Goal: Register for event/course

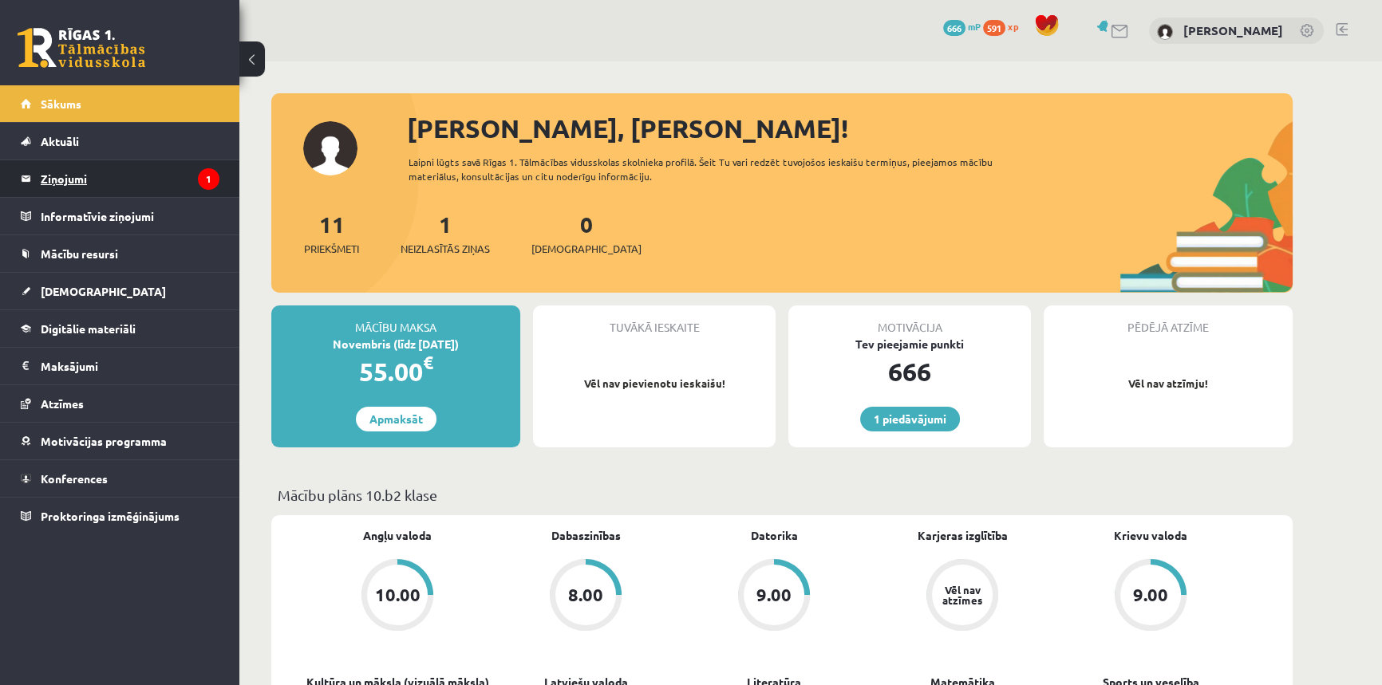
click at [94, 182] on legend "Ziņojumi 1" at bounding box center [130, 178] width 179 height 37
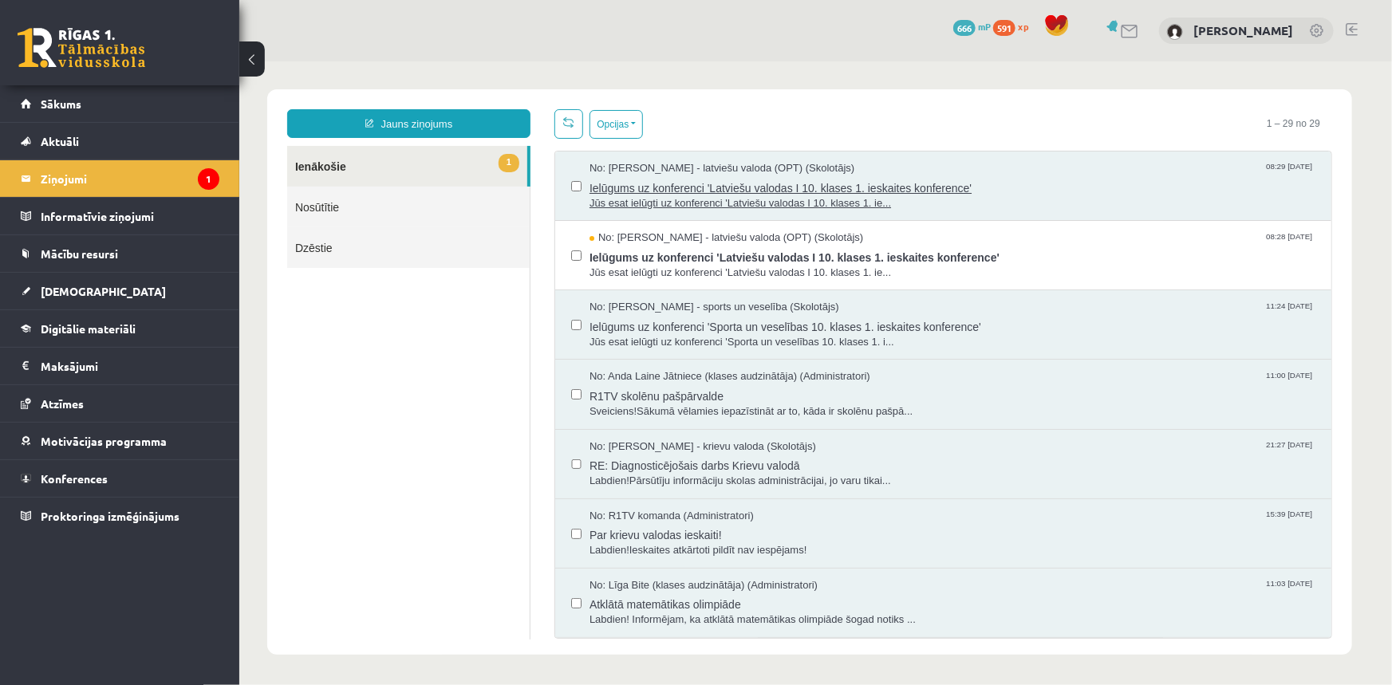
click at [814, 187] on span "Ielūgums uz konferenci 'Latviešu valodas I 10. klases 1. ieskaites konference'" at bounding box center [952, 185] width 726 height 20
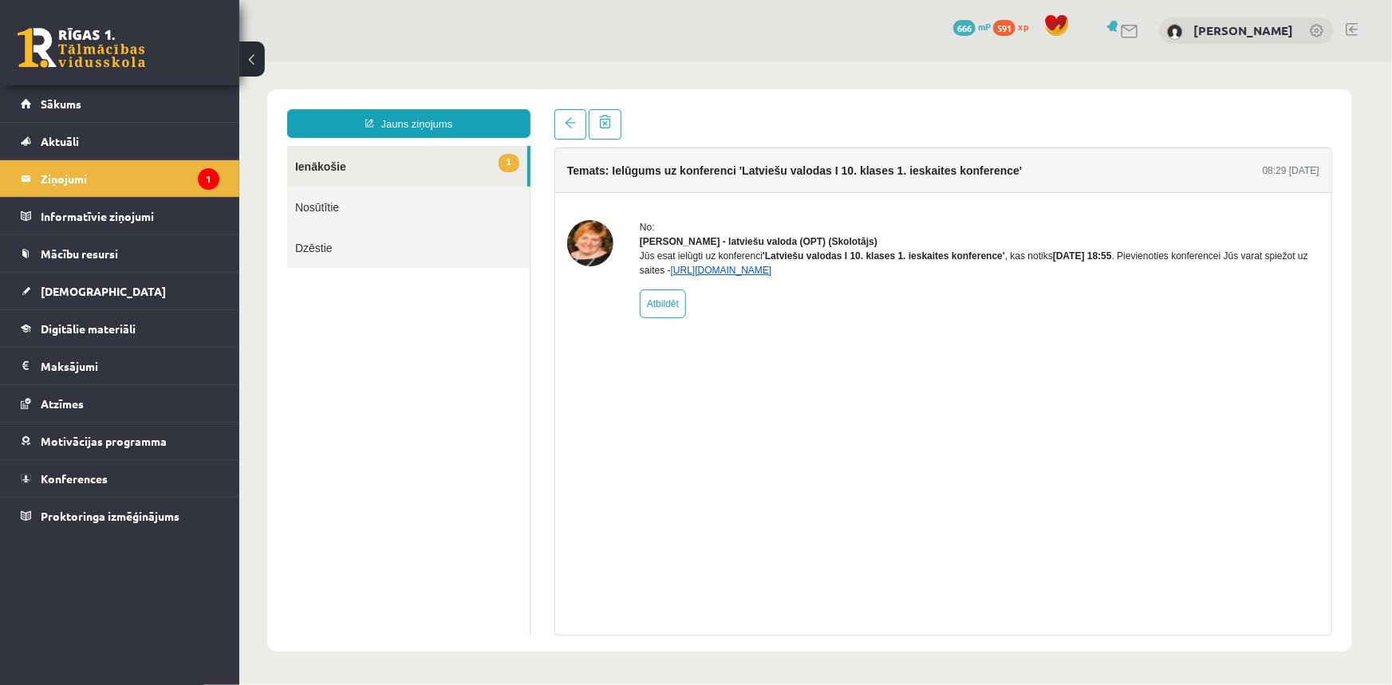
click at [694, 275] on link "https://eskola.r1tv.lv/conferences/4595/join" at bounding box center [720, 269] width 101 height 11
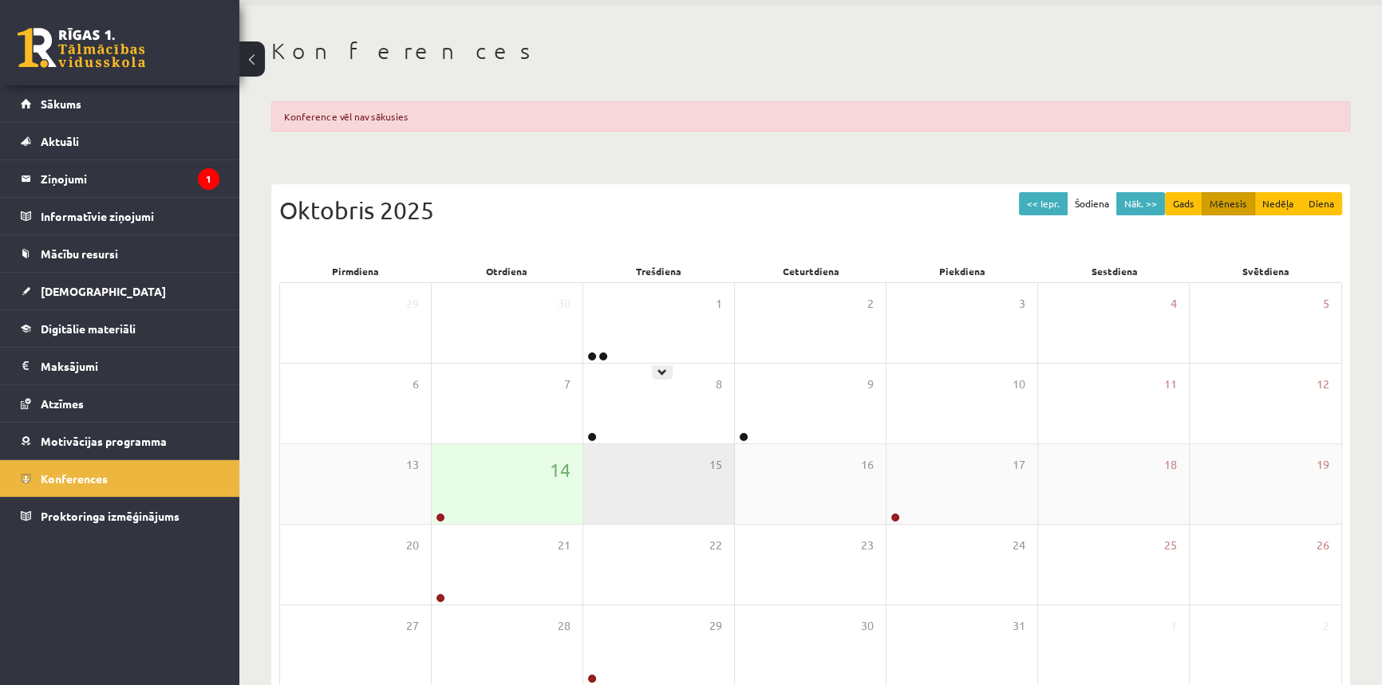
scroll to position [138, 0]
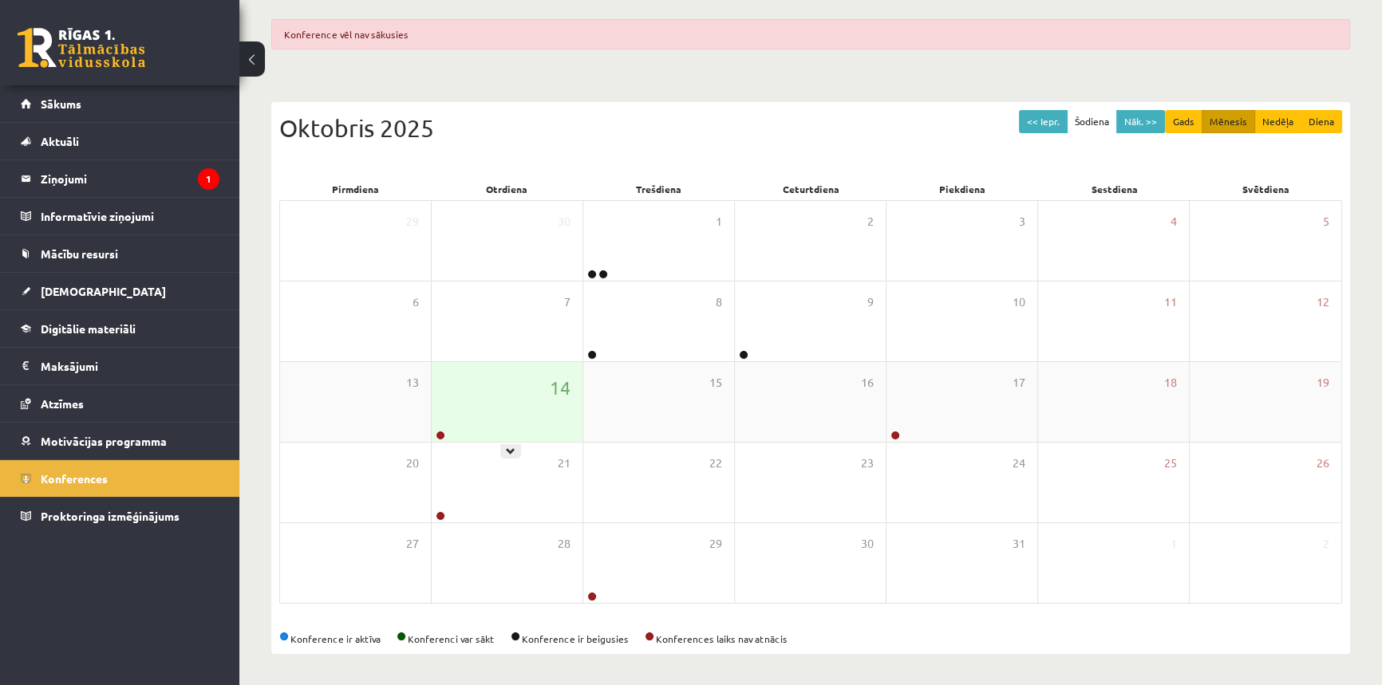
click at [533, 402] on div "14" at bounding box center [507, 402] width 151 height 80
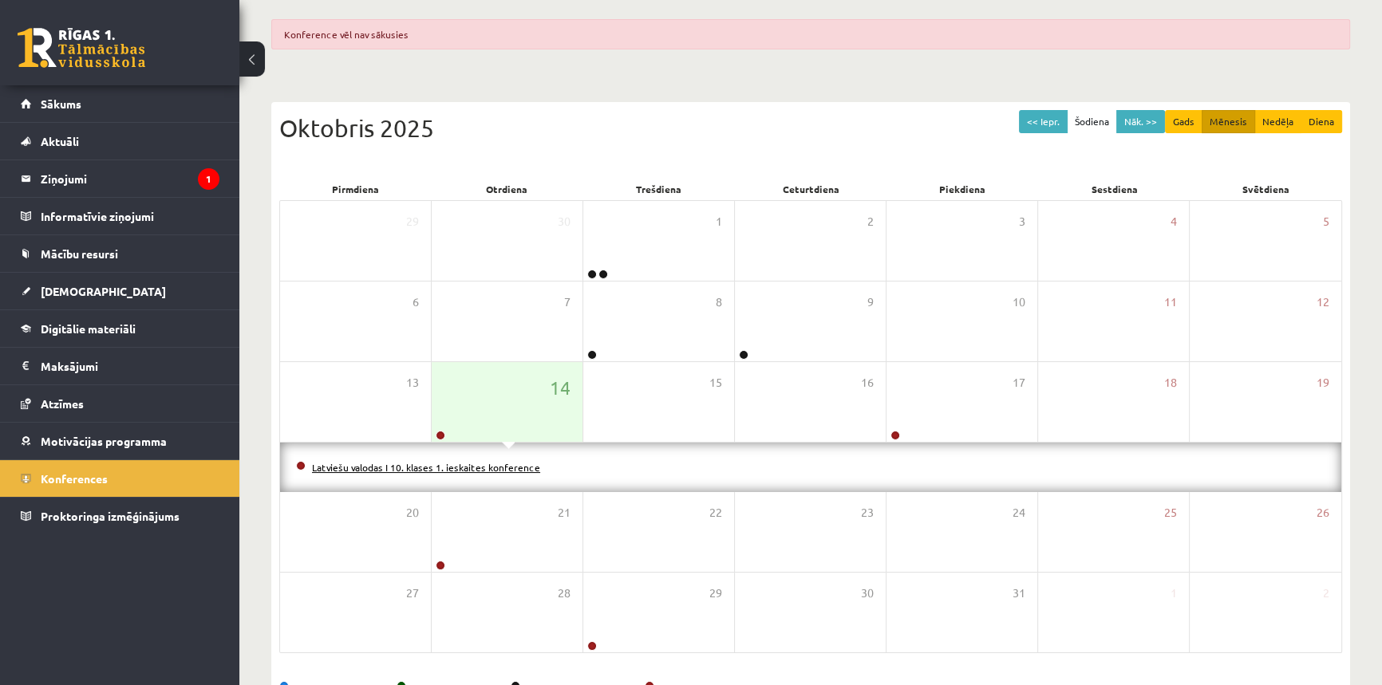
click at [447, 463] on link "Latviešu valodas I 10. klases 1. ieskaites konference" at bounding box center [426, 467] width 228 height 13
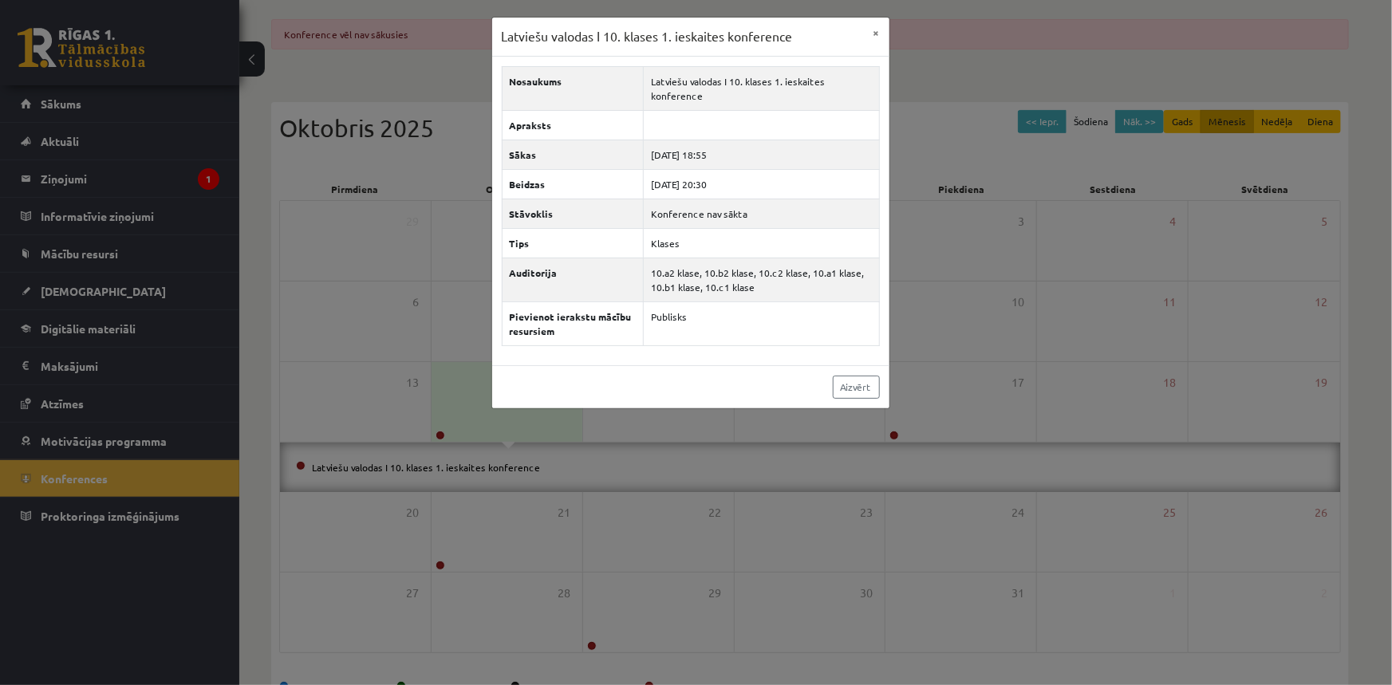
click at [85, 183] on div "Latviešu valodas I 10. klases 1. ieskaites konference × Nosaukums Latviešu valo…" at bounding box center [696, 342] width 1392 height 685
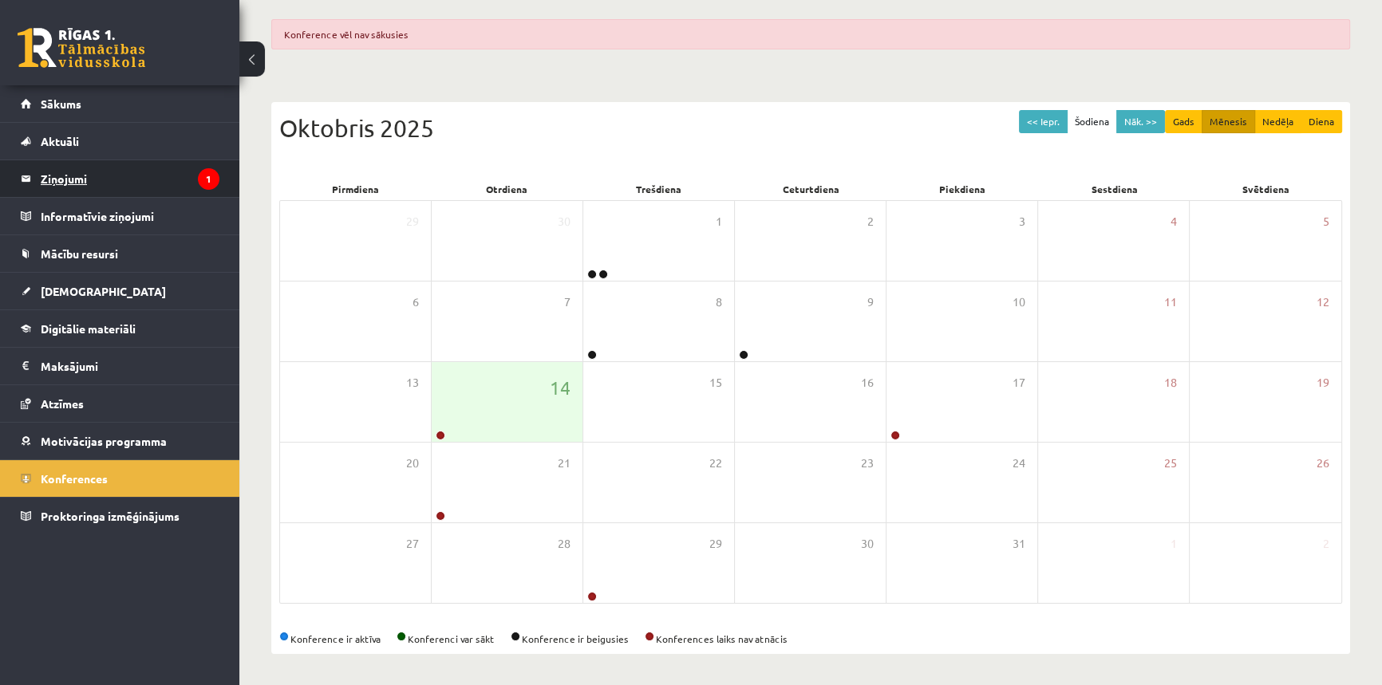
click at [85, 179] on legend "Ziņojumi 1" at bounding box center [130, 178] width 179 height 37
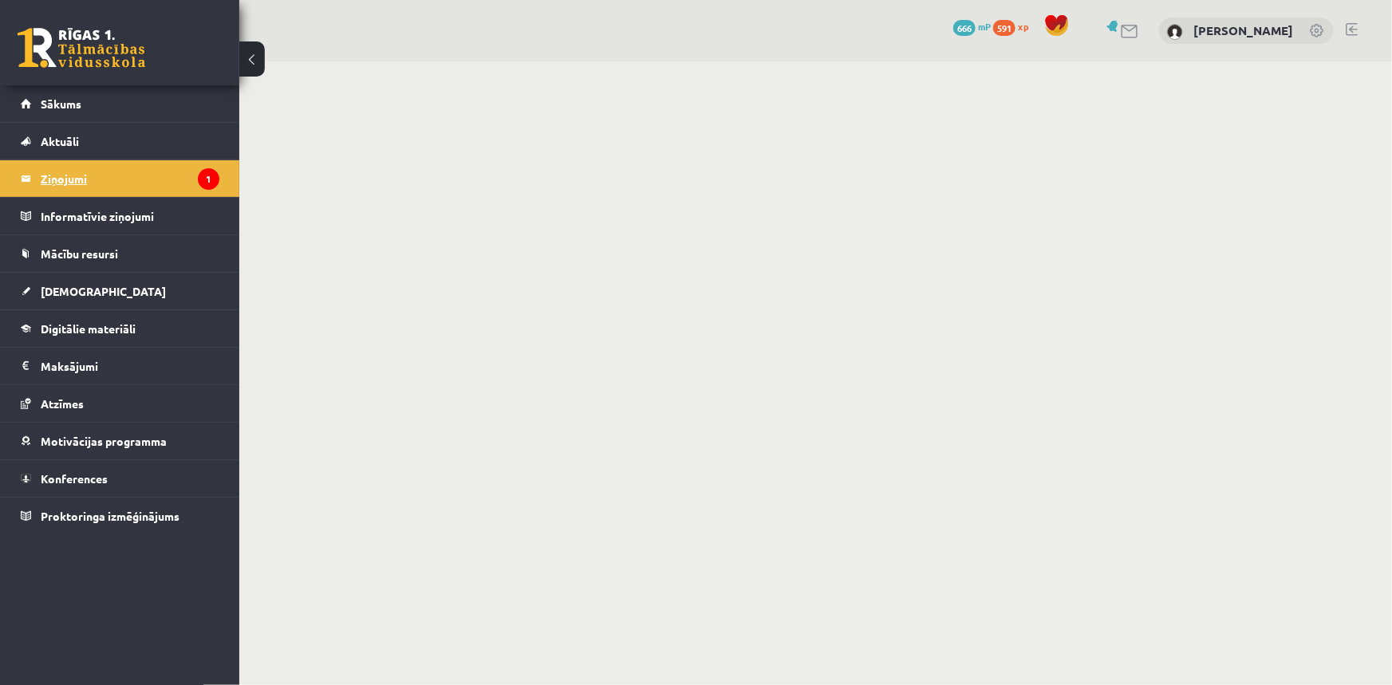
click at [211, 179] on icon "1" at bounding box center [209, 179] width 22 height 22
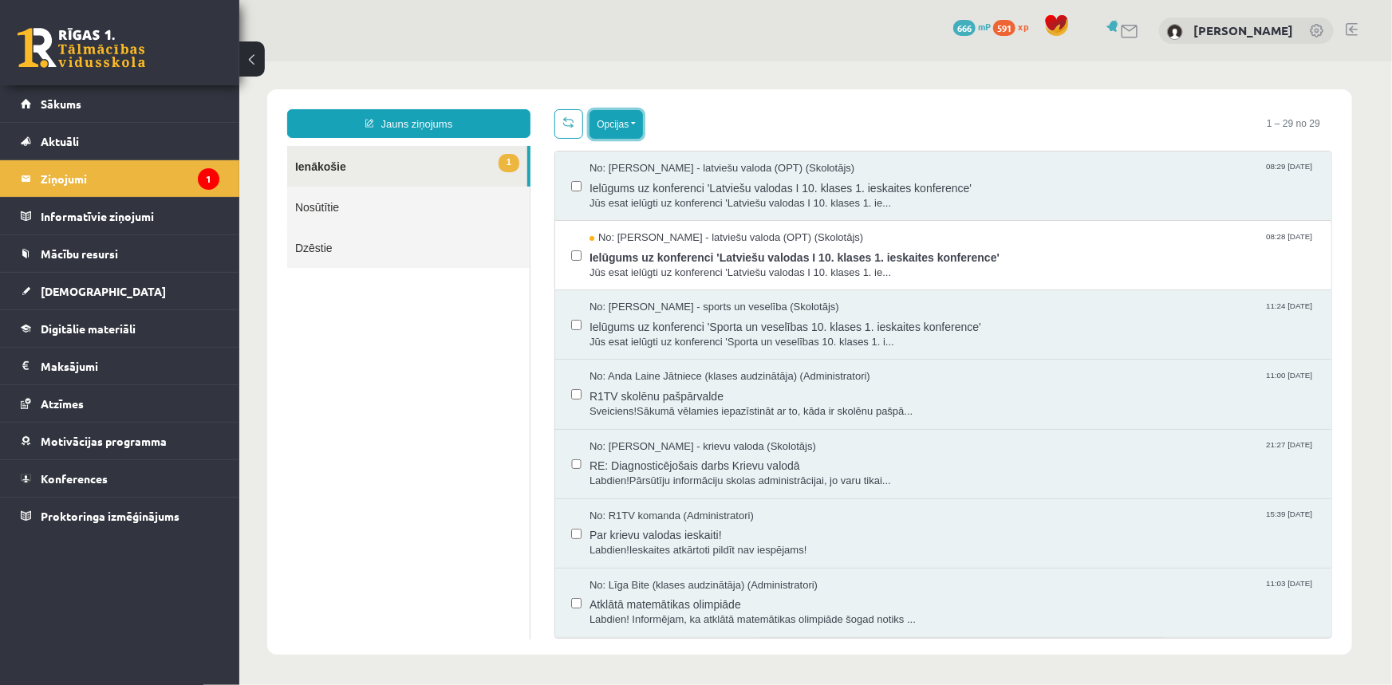
click at [631, 127] on button "Opcijas" at bounding box center [615, 123] width 53 height 29
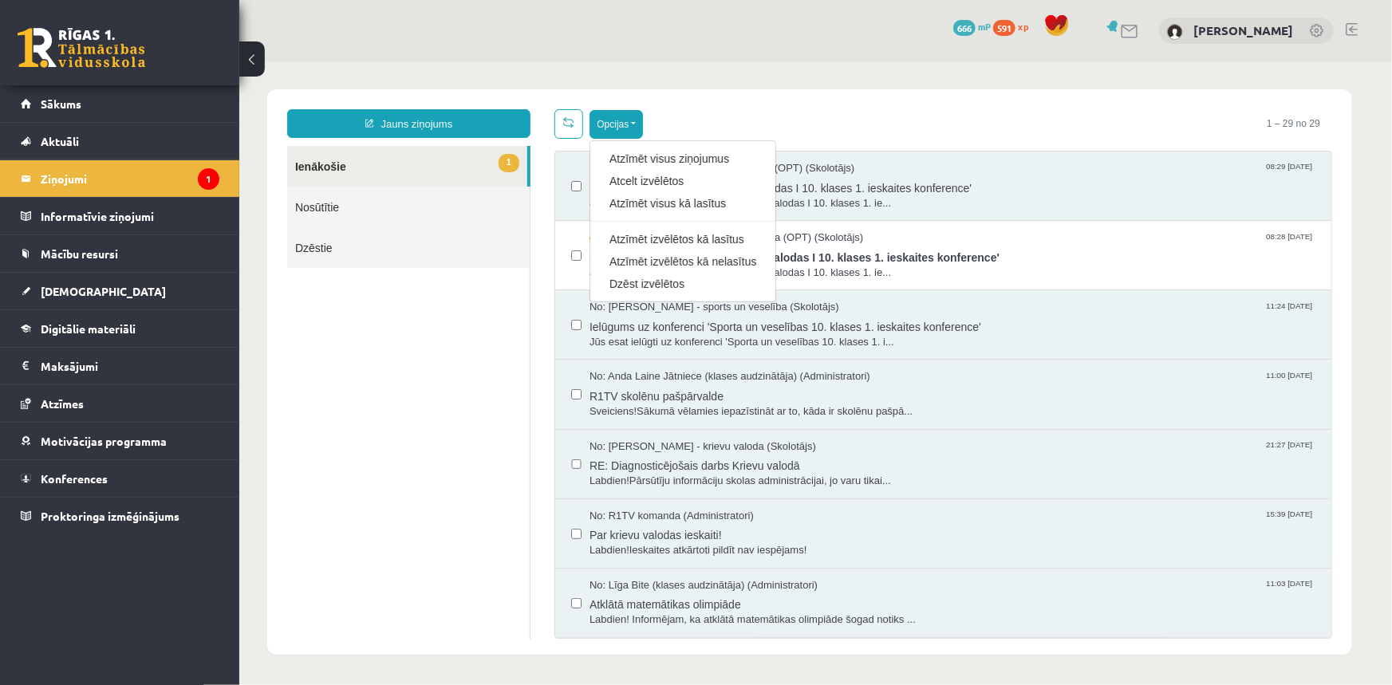
click at [420, 358] on ul "1 Ienākošie Nosūtītie Dzēstie" at bounding box center [407, 392] width 243 height 494
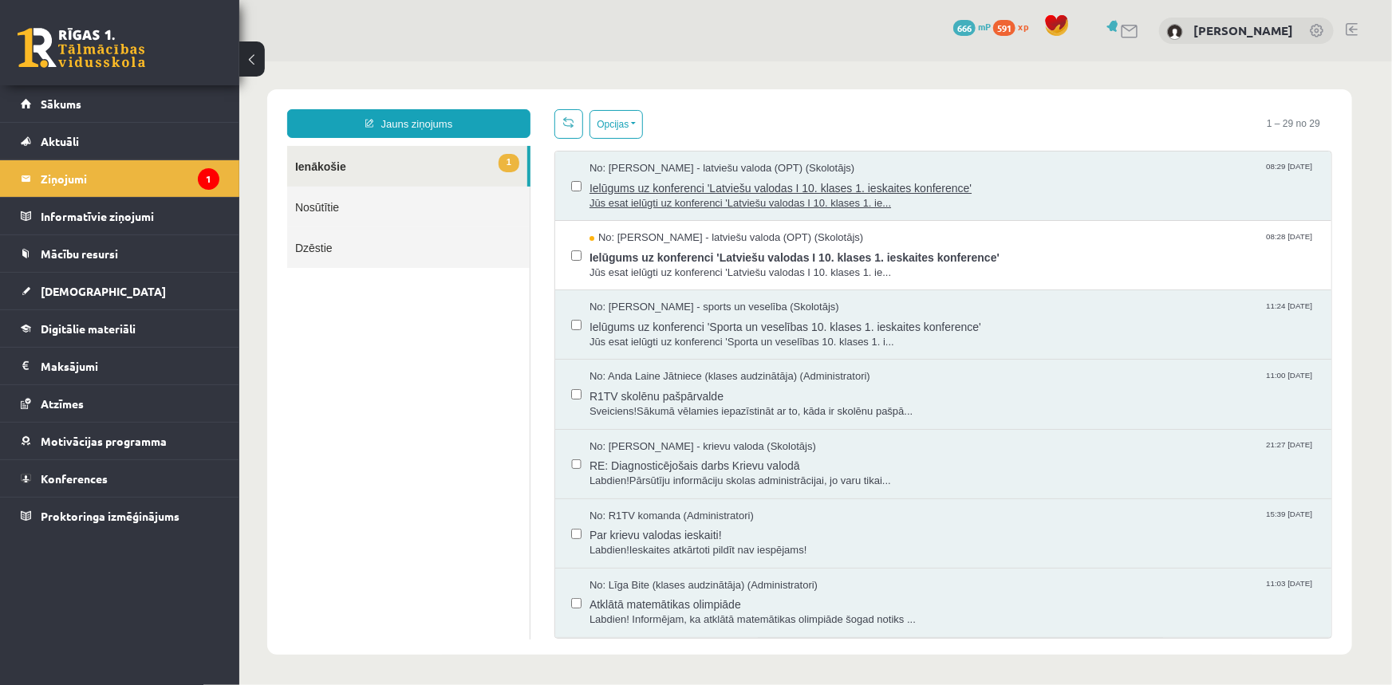
drag, startPoint x: 566, startPoint y: 183, endPoint x: 588, endPoint y: 171, distance: 24.6
click at [589, 171] on span "No: Laila Jirgensone - latviešu valoda (OPT) (Skolotājs)" at bounding box center [721, 167] width 265 height 15
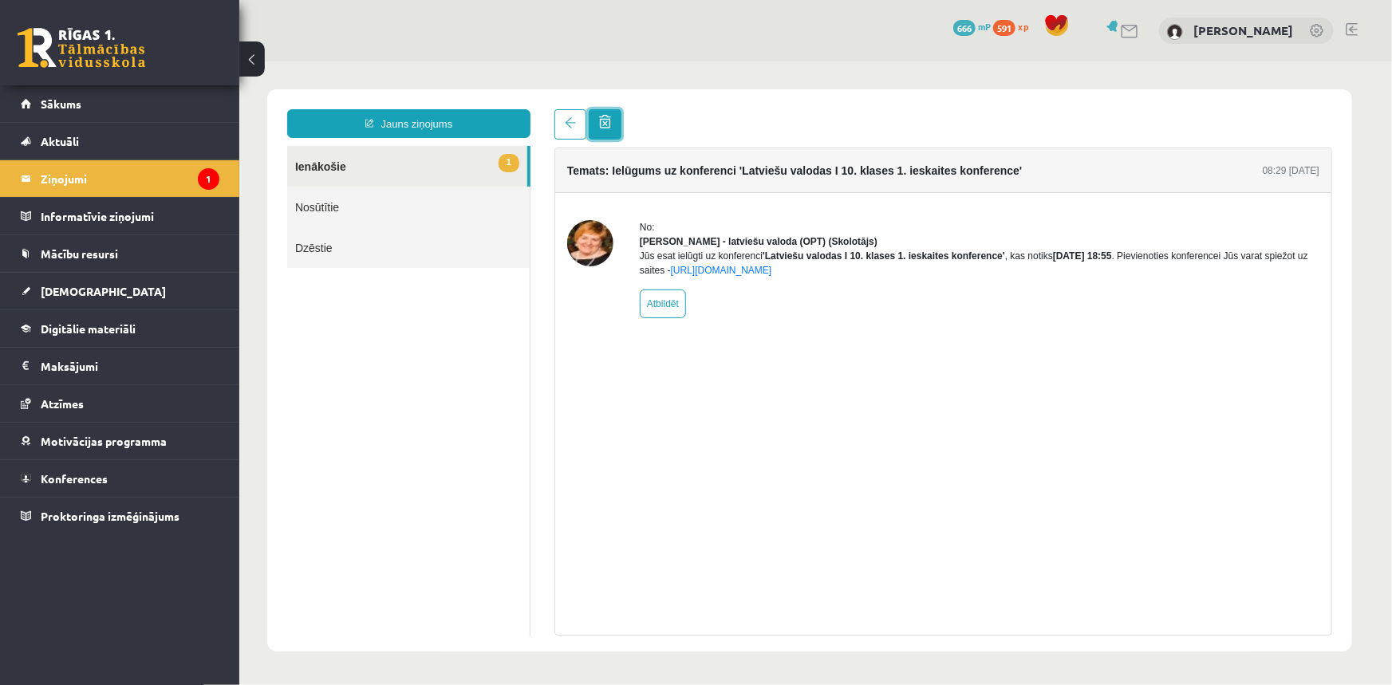
click at [608, 119] on span at bounding box center [604, 121] width 12 height 14
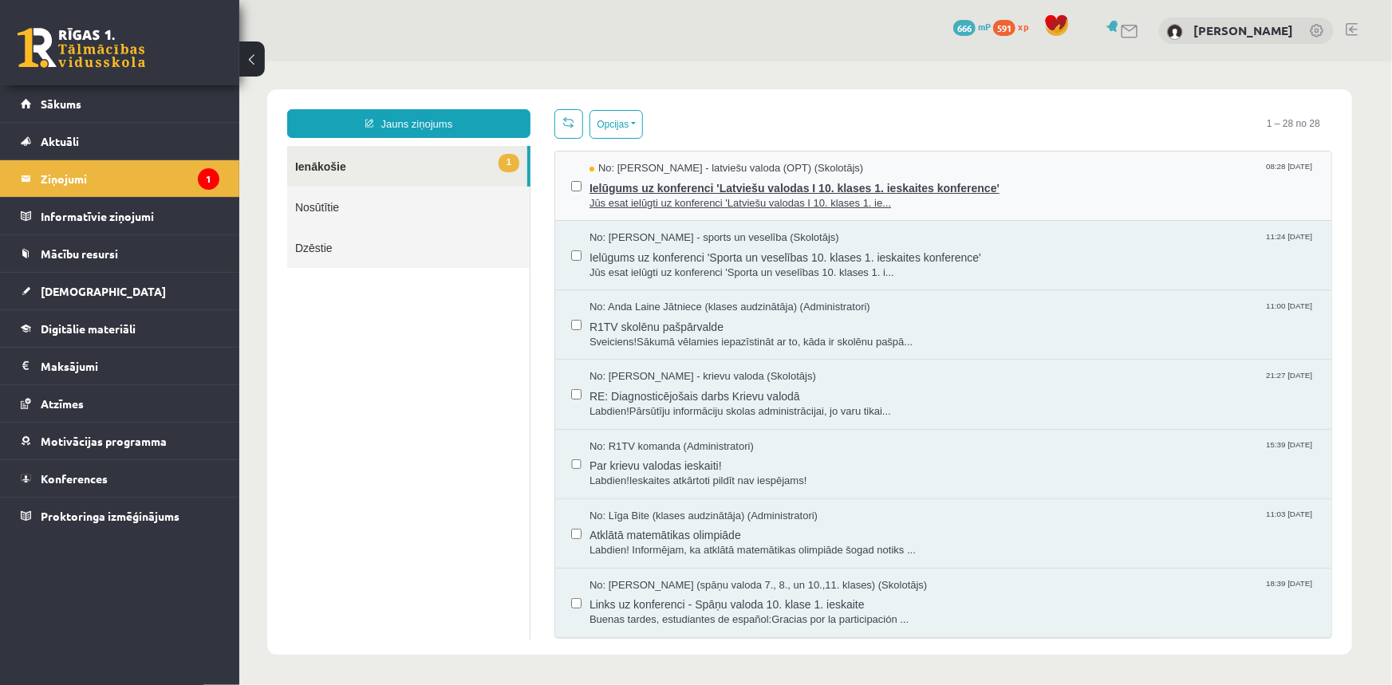
click at [1007, 202] on span "Jūs esat ielūgti uz konferenci 'Latviešu valodas I 10. klases 1. ie..." at bounding box center [952, 202] width 726 height 15
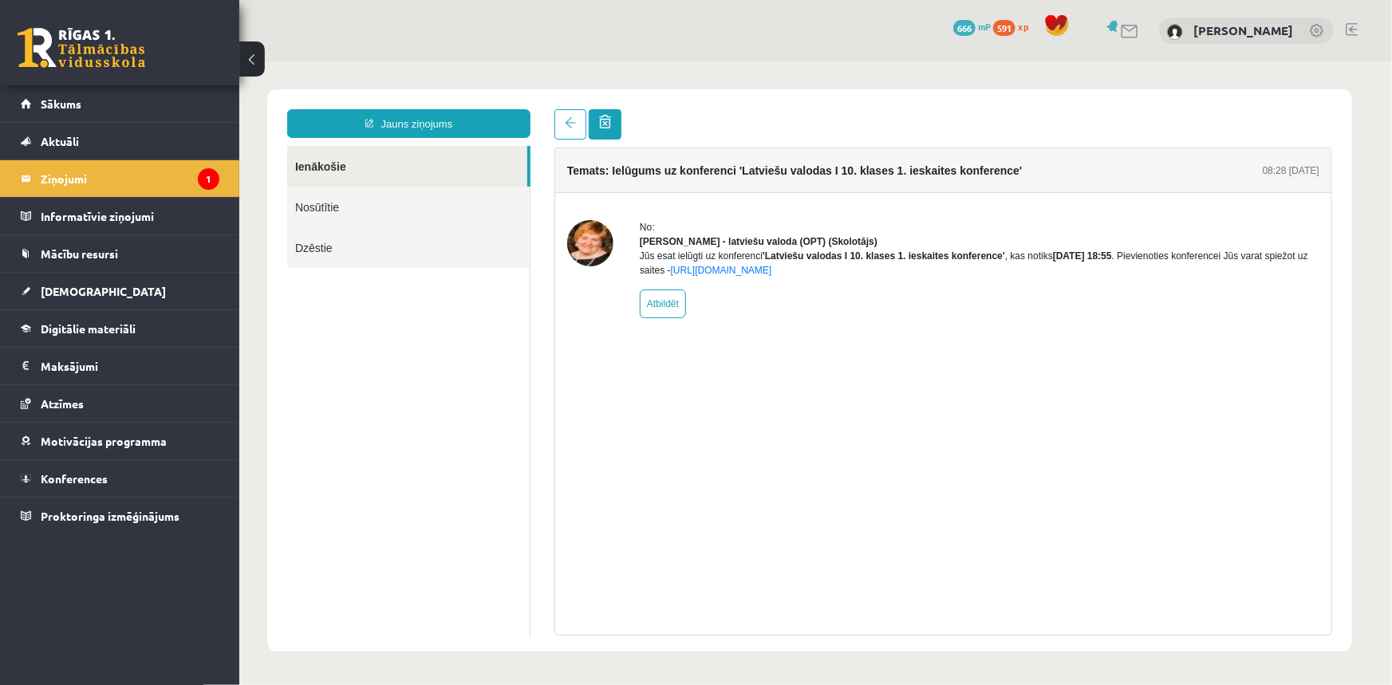
click at [602, 116] on span at bounding box center [604, 121] width 12 height 14
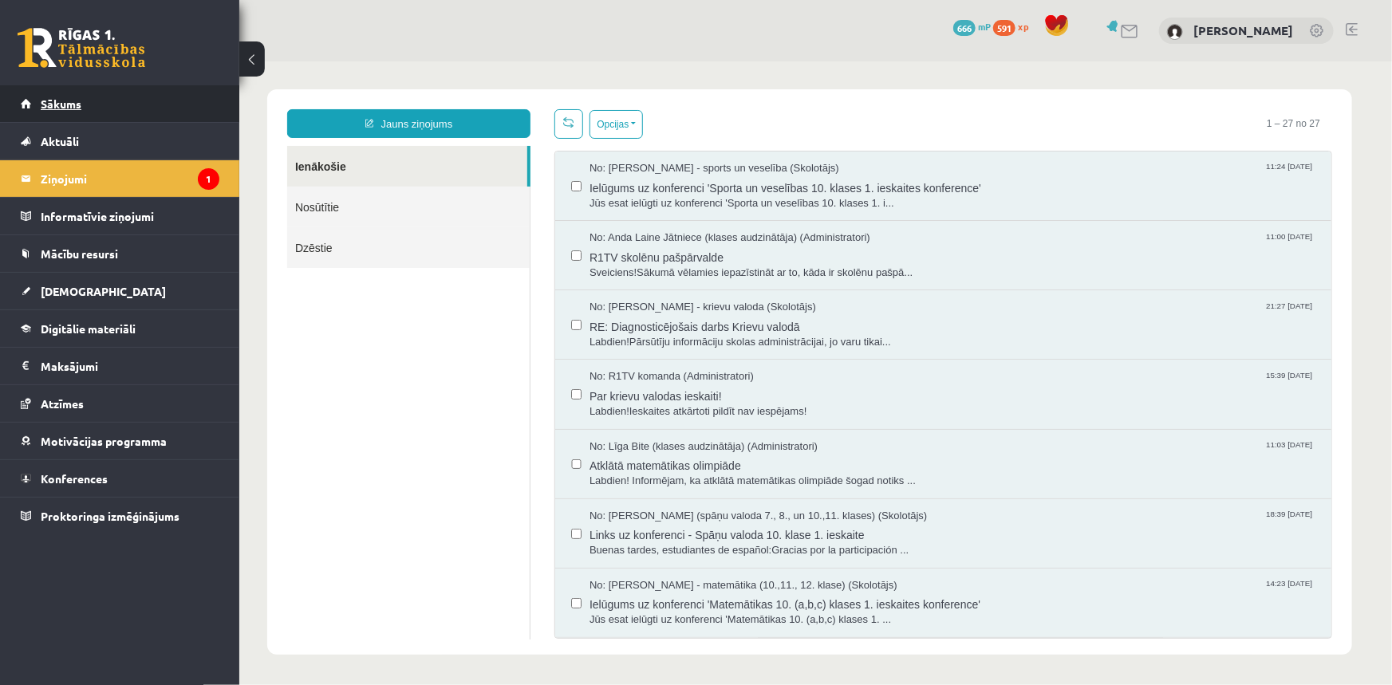
click at [45, 105] on span "Sākums" at bounding box center [61, 104] width 41 height 14
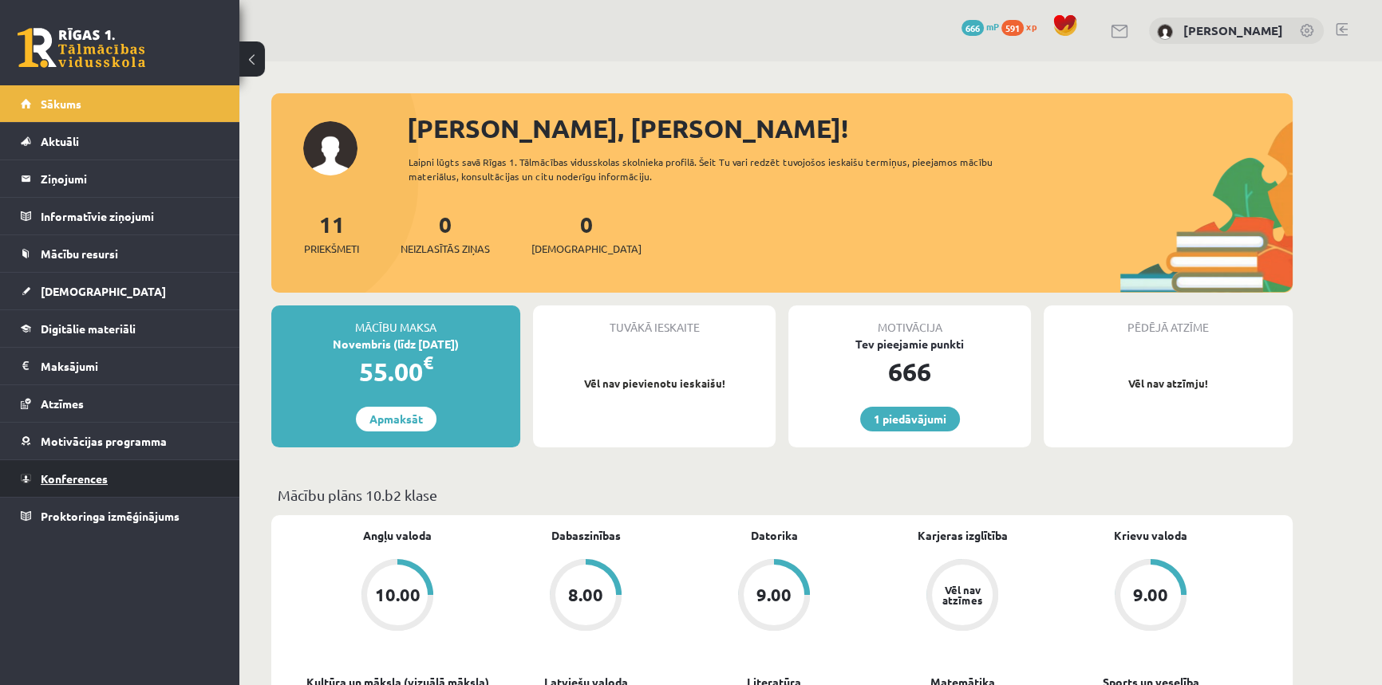
click at [80, 487] on link "Konferences" at bounding box center [120, 478] width 199 height 37
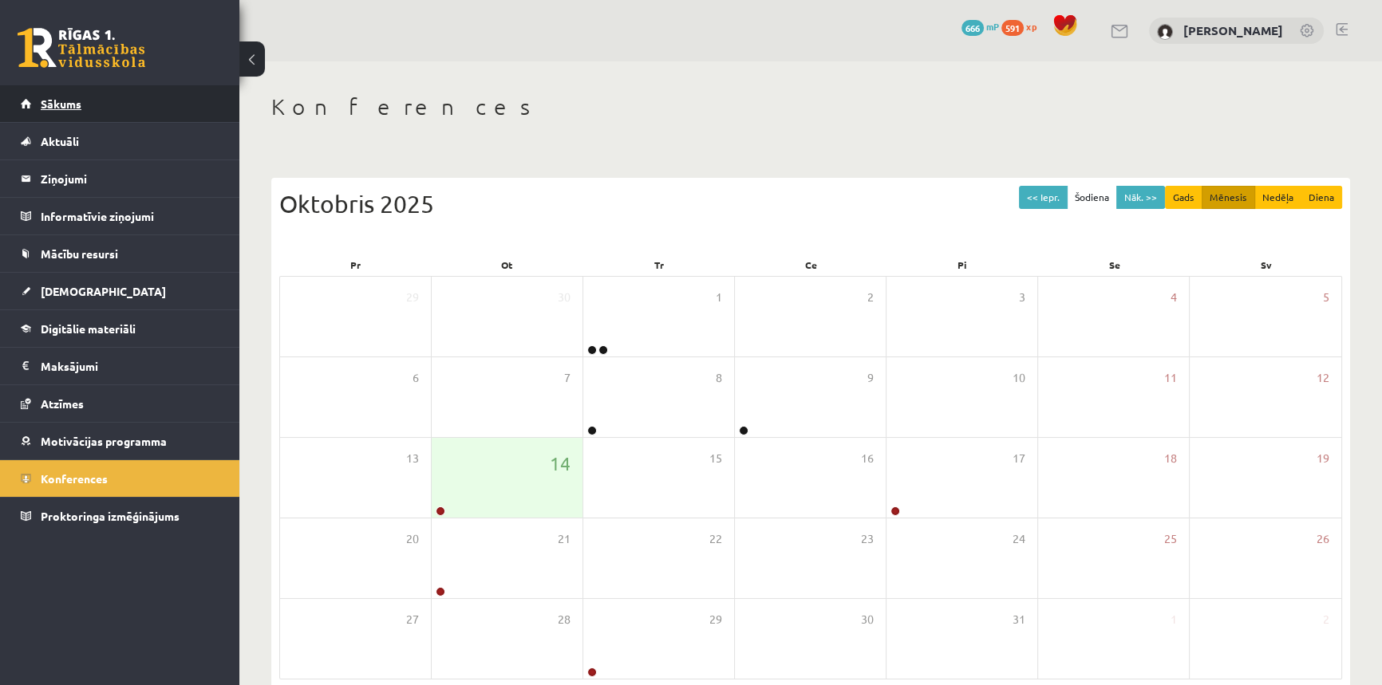
click at [63, 108] on span "Sākums" at bounding box center [61, 104] width 41 height 14
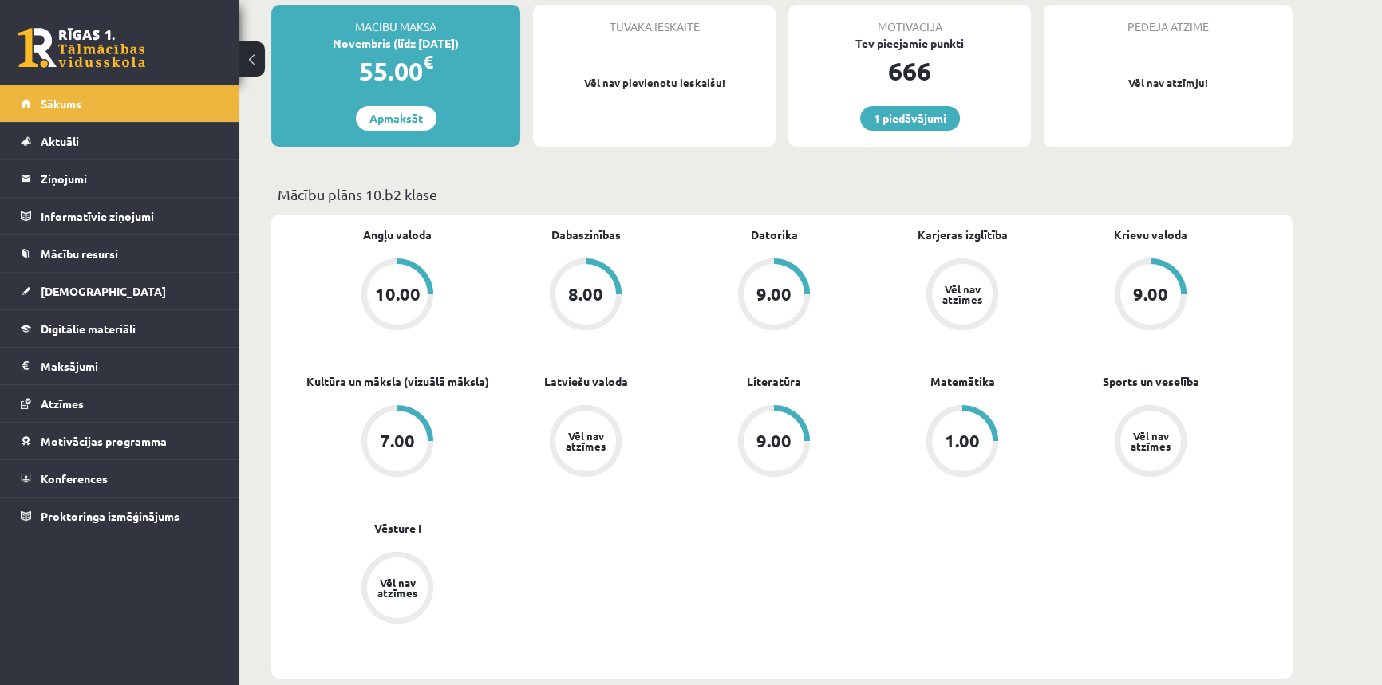
scroll to position [362, 0]
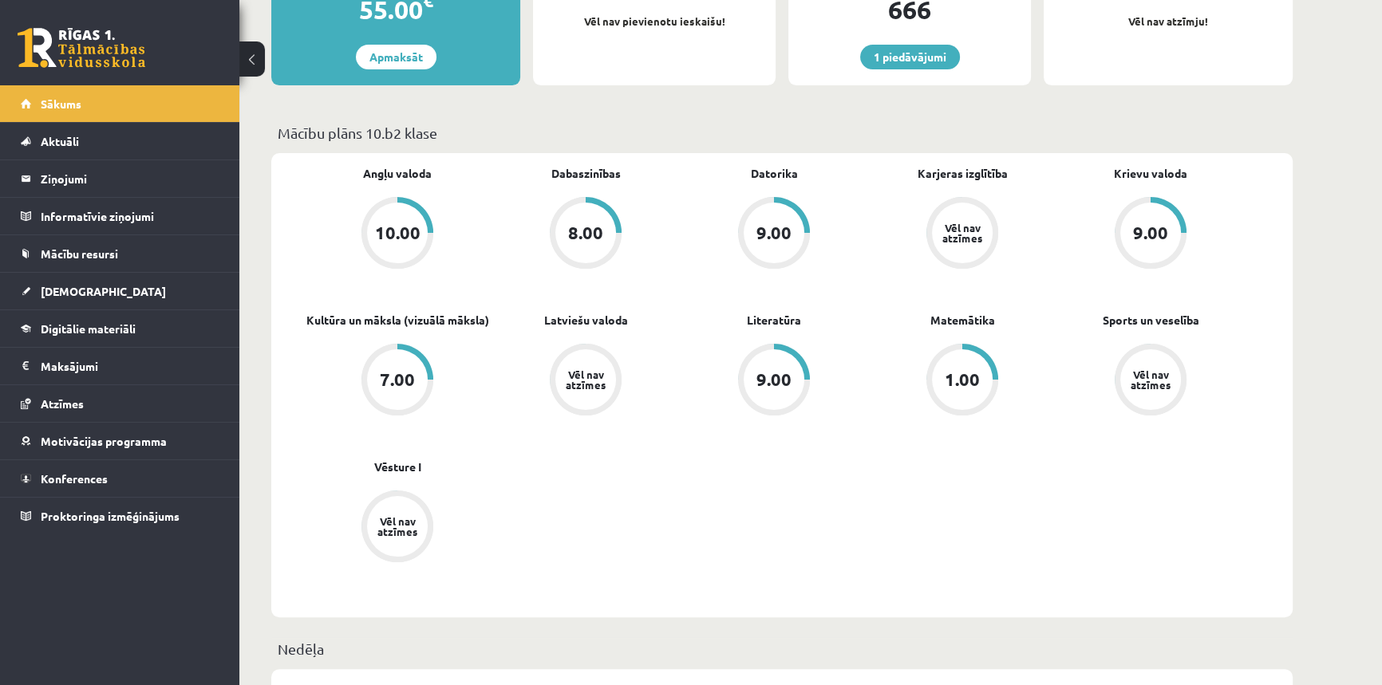
drag, startPoint x: 936, startPoint y: 307, endPoint x: 1015, endPoint y: 391, distance: 115.7
click at [982, 380] on div "Angļu valoda 10.00 Dabaszinības 8.00 Datorika 9.00 Karjeras izglītība Vēl nav a…" at bounding box center [773, 385] width 941 height 440
click at [1029, 396] on link "1.00" at bounding box center [962, 381] width 188 height 75
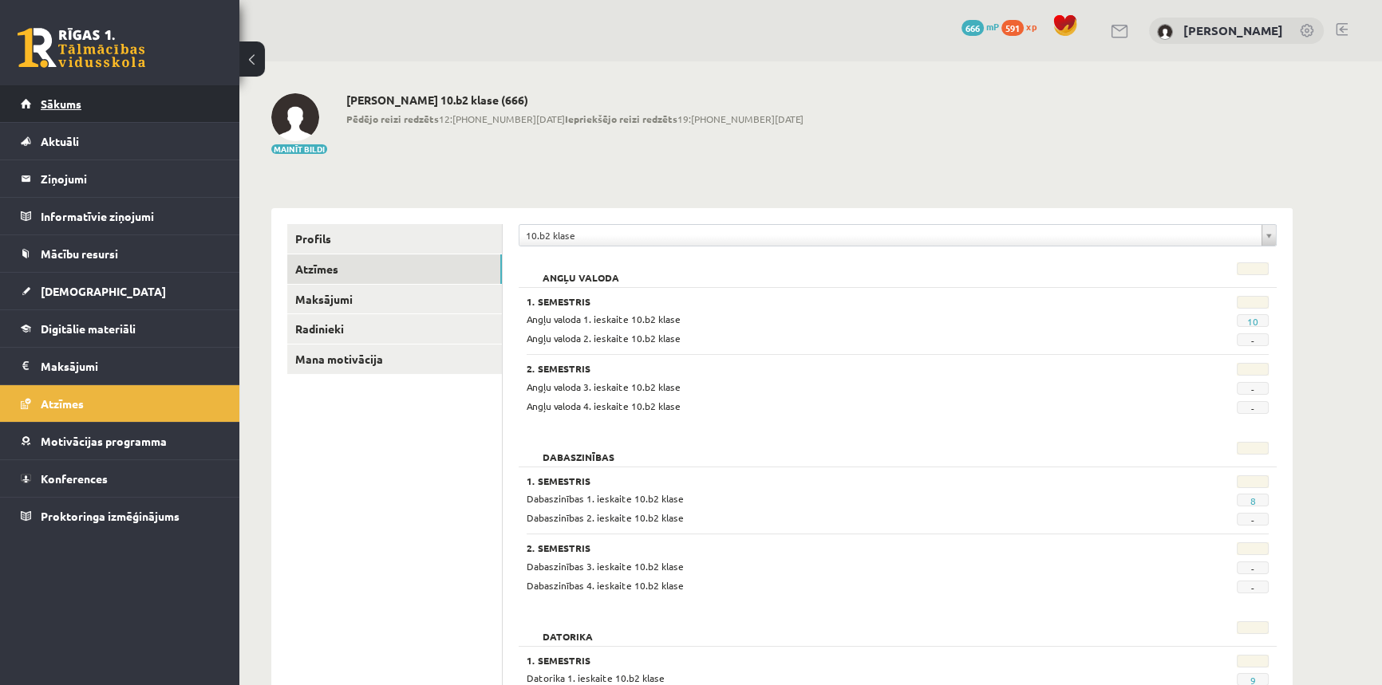
click at [55, 114] on link "Sākums" at bounding box center [120, 103] width 199 height 37
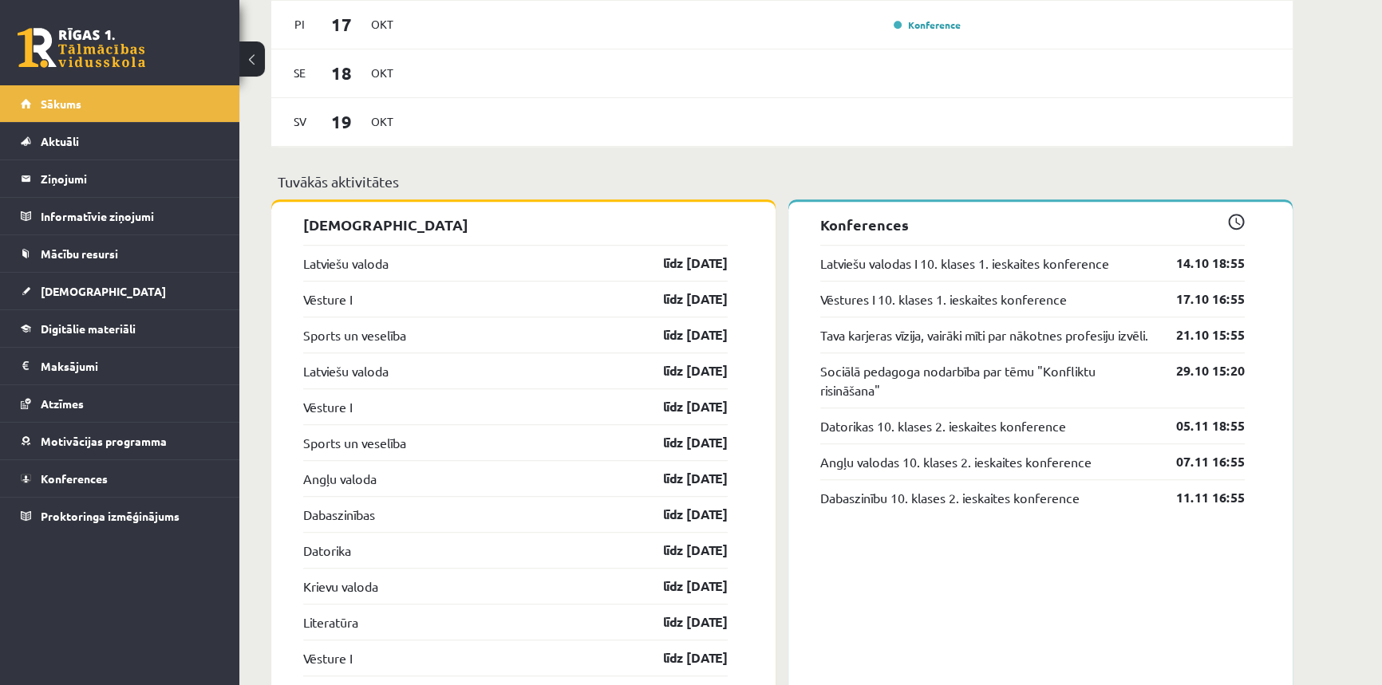
scroll to position [1378, 0]
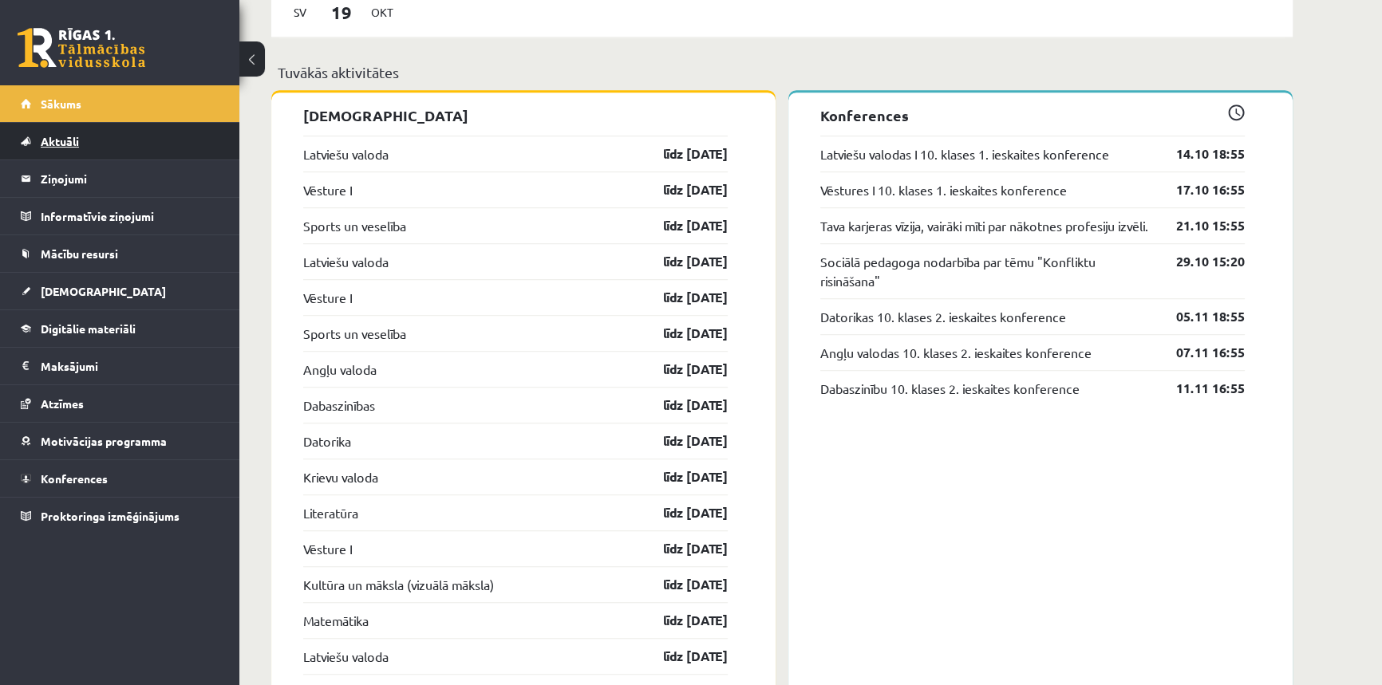
click at [52, 147] on link "Aktuāli" at bounding box center [120, 141] width 199 height 37
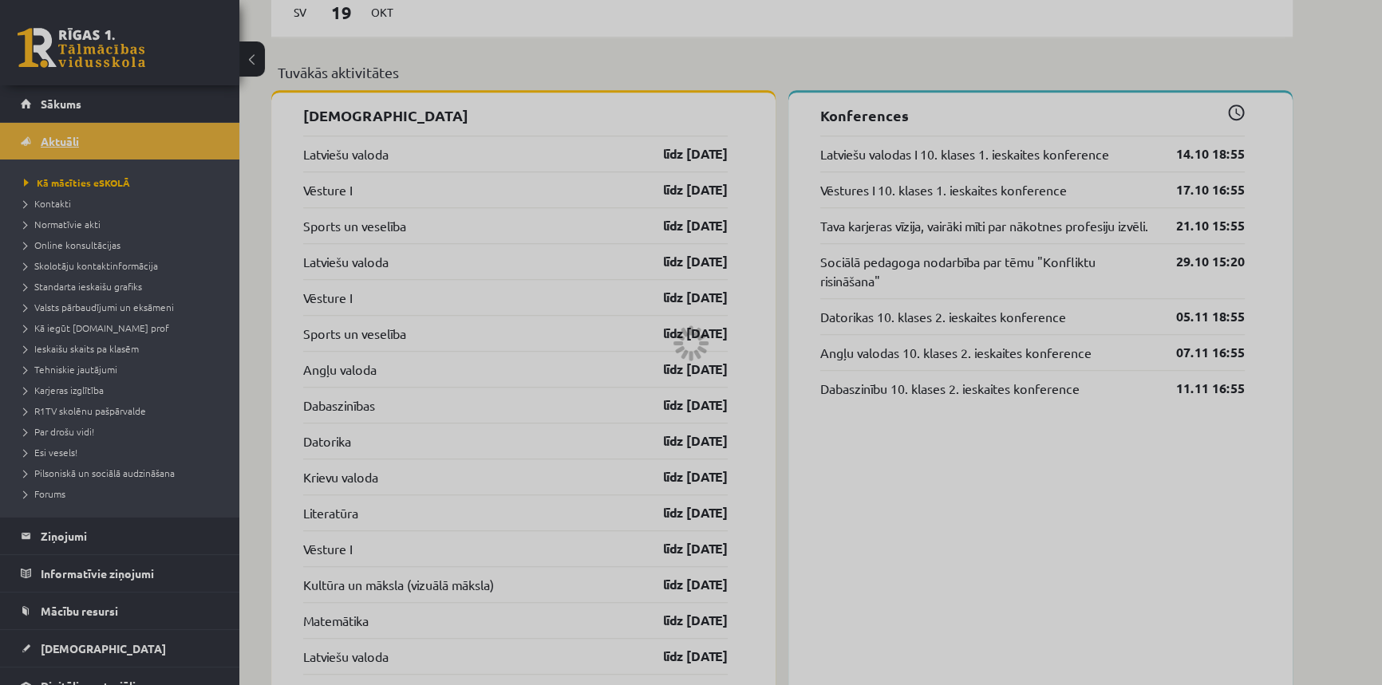
scroll to position [1053, 0]
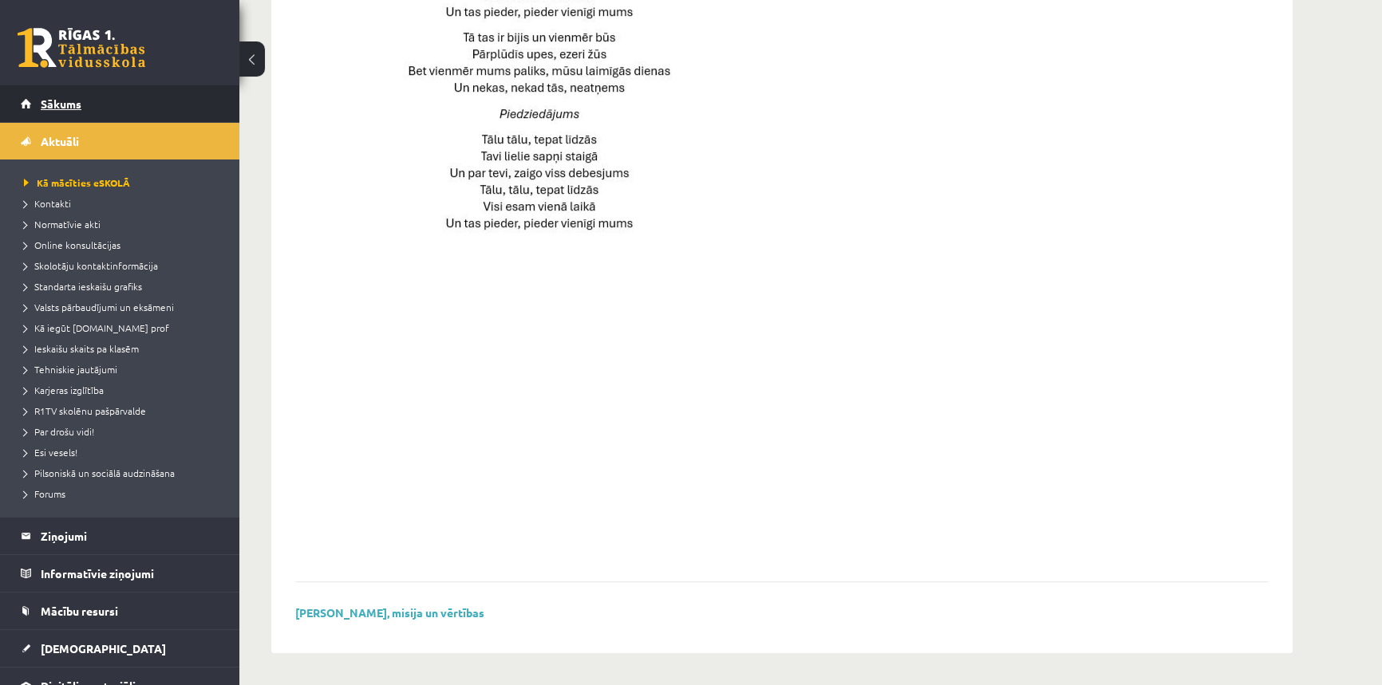
click at [57, 106] on span "Sākums" at bounding box center [61, 104] width 41 height 14
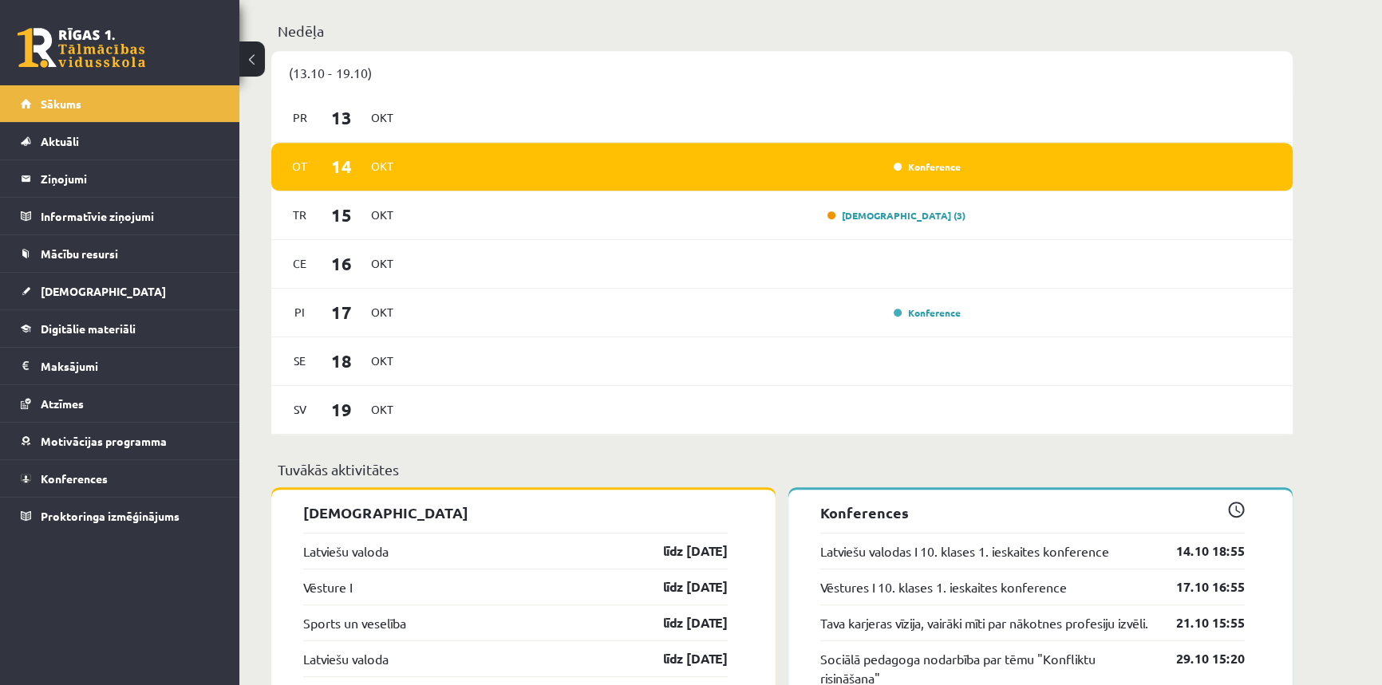
scroll to position [869, 0]
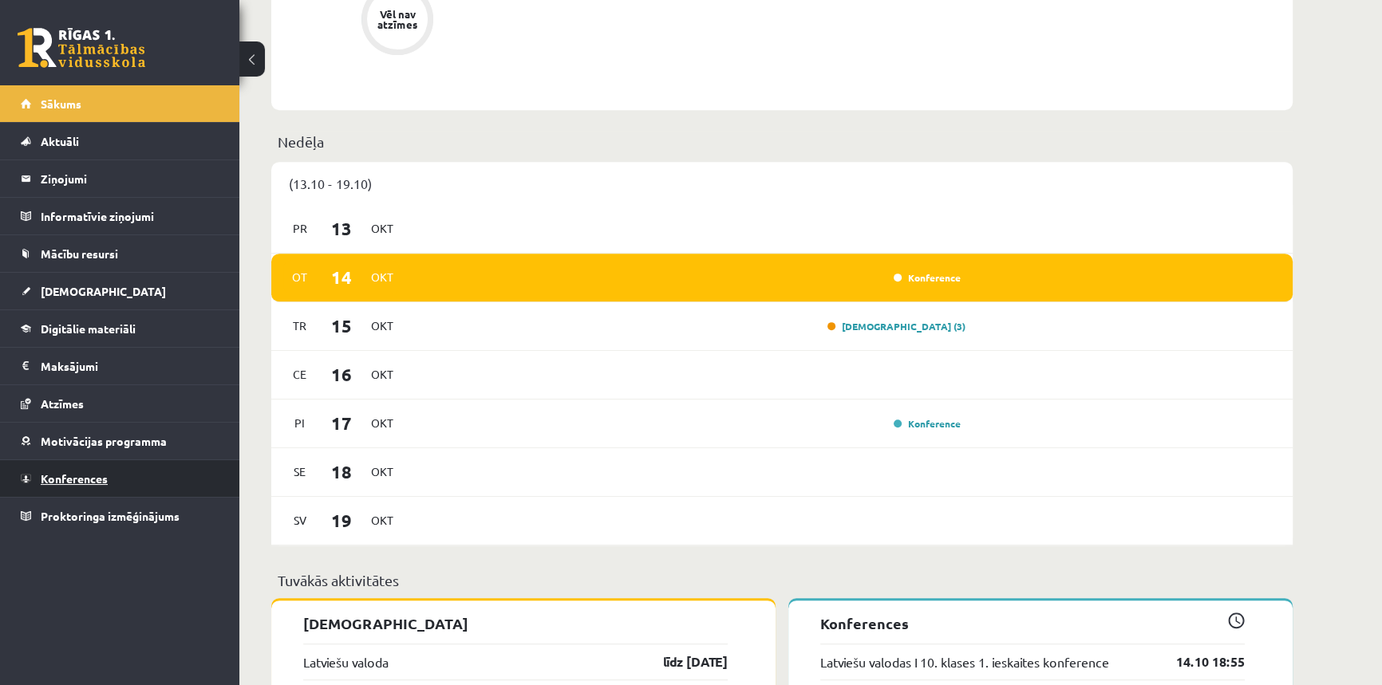
click at [79, 479] on span "Konferences" at bounding box center [74, 478] width 67 height 14
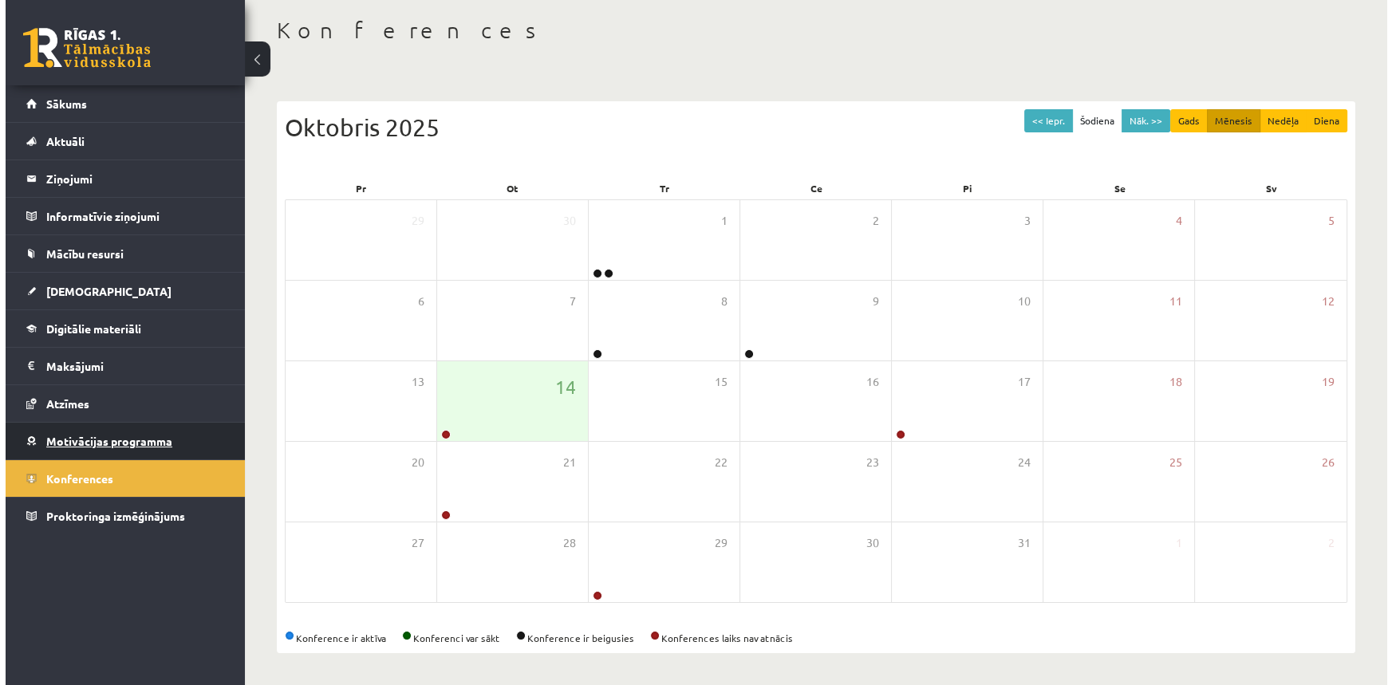
scroll to position [77, 0]
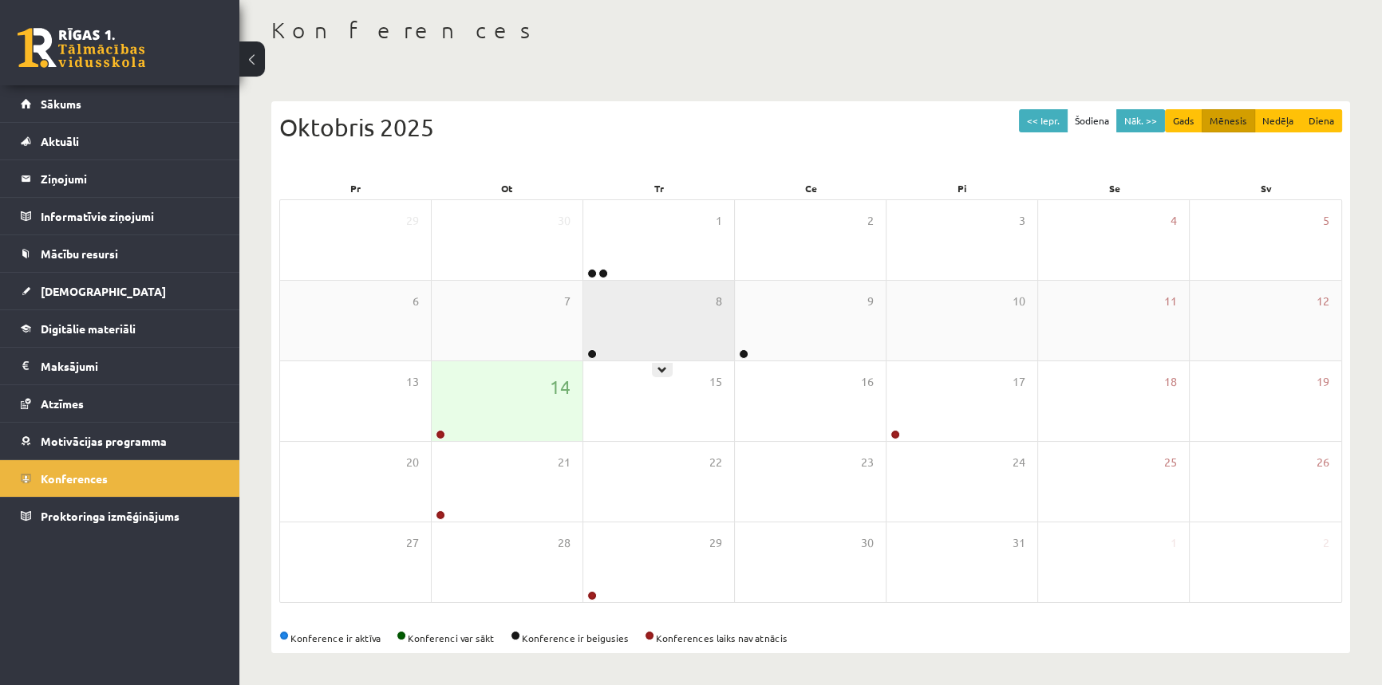
click at [710, 320] on div "8" at bounding box center [658, 321] width 151 height 80
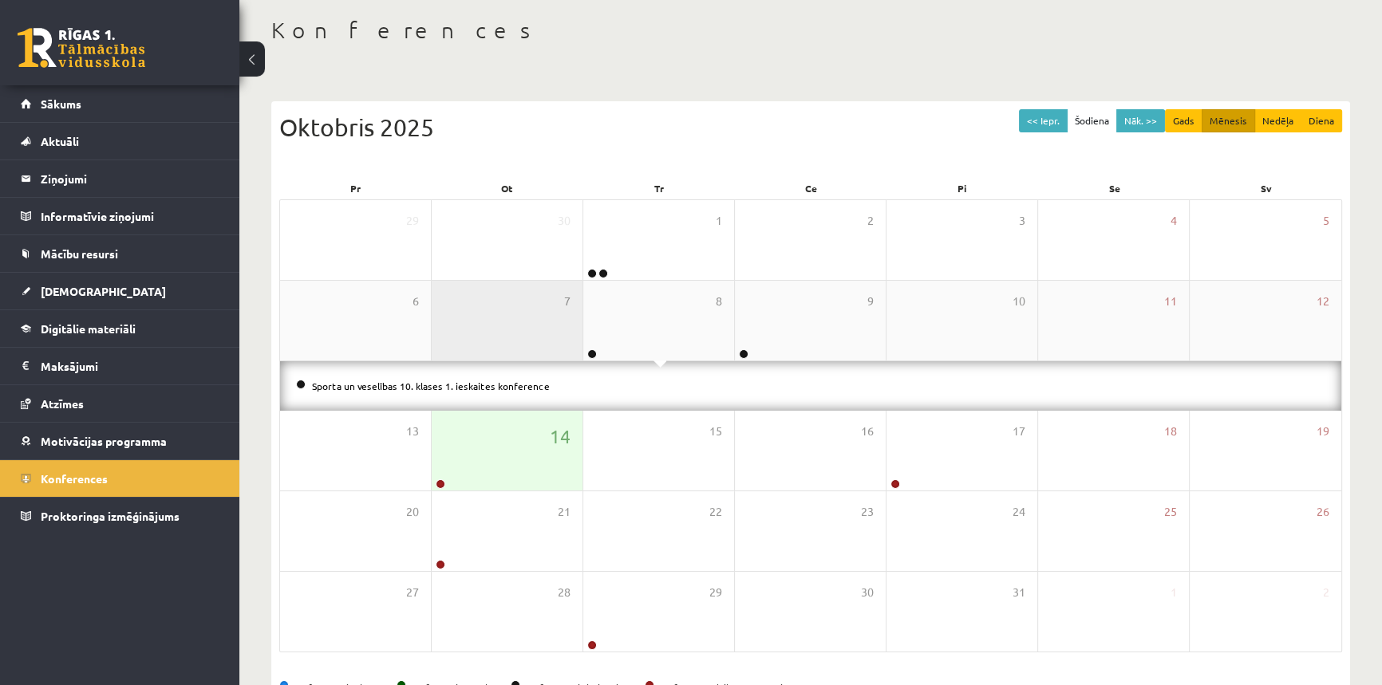
click at [538, 333] on div "7" at bounding box center [507, 321] width 151 height 80
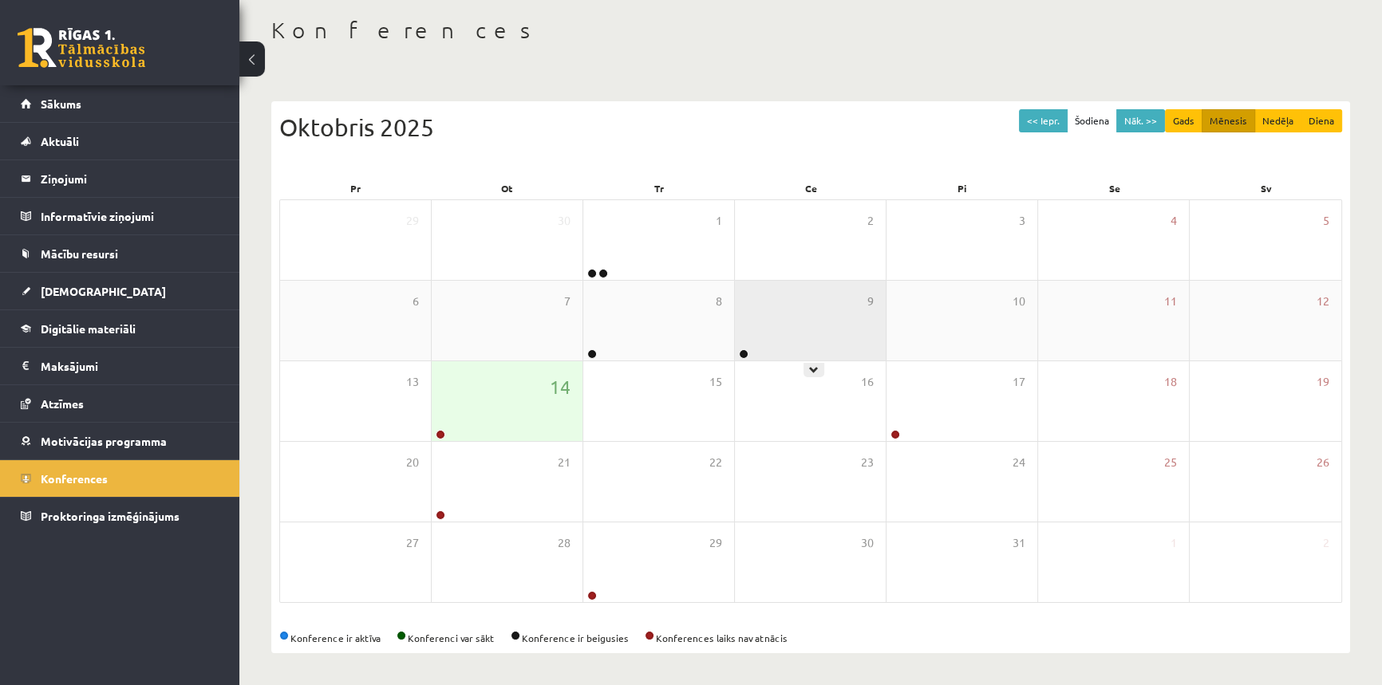
click at [762, 333] on div "9" at bounding box center [810, 321] width 151 height 80
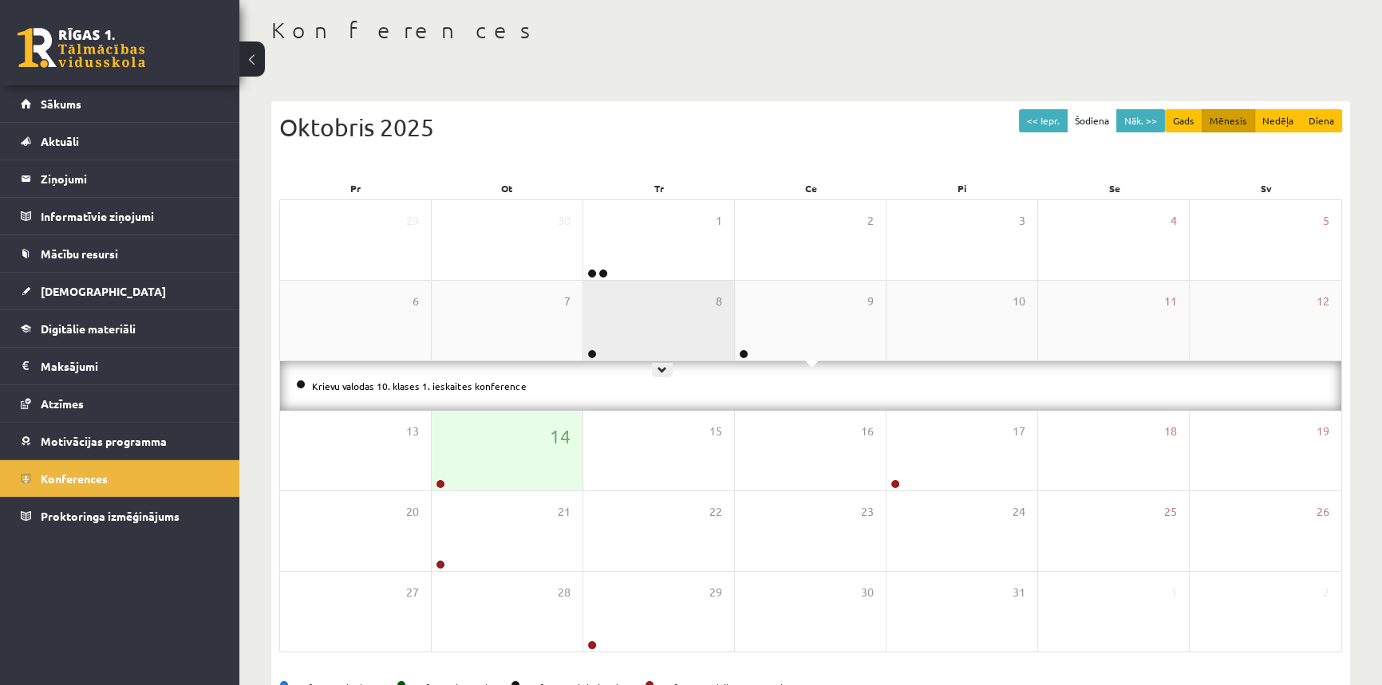
click at [601, 330] on div "8" at bounding box center [658, 321] width 151 height 80
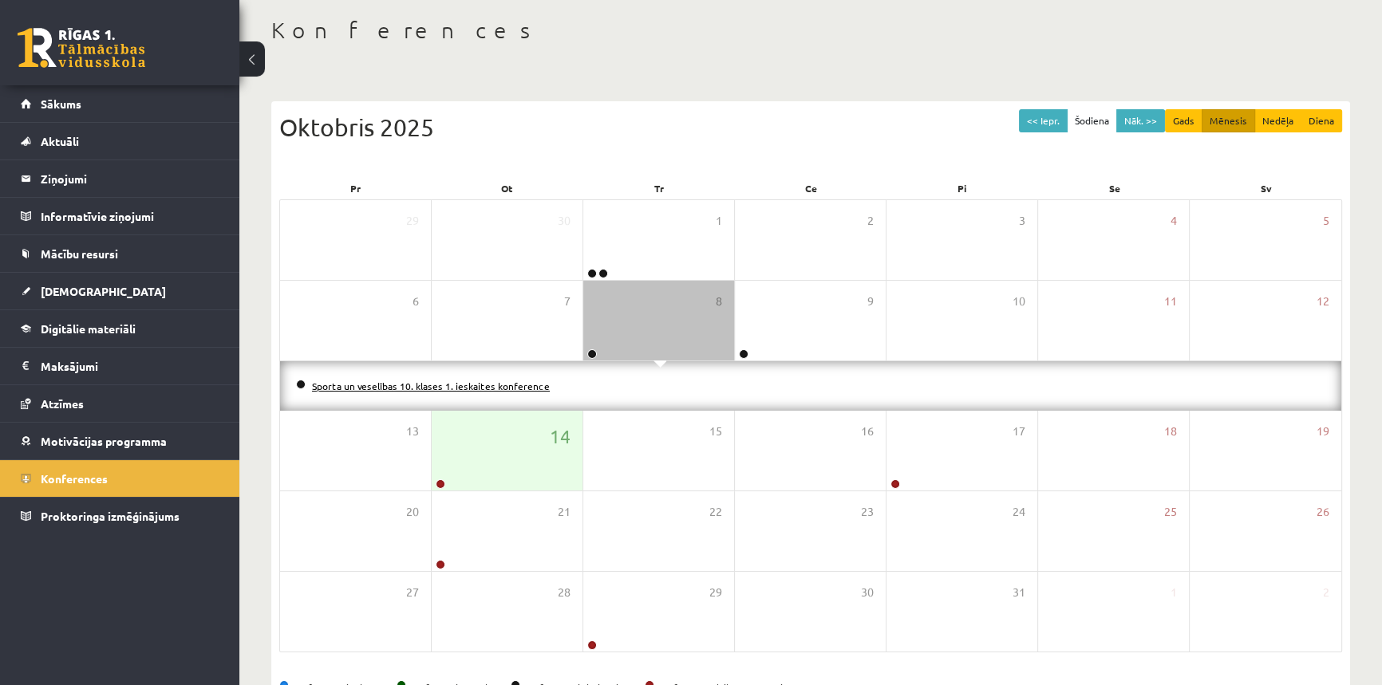
click at [486, 388] on link "Sporta un veselības 10. klases 1. ieskaites konference" at bounding box center [431, 386] width 238 height 13
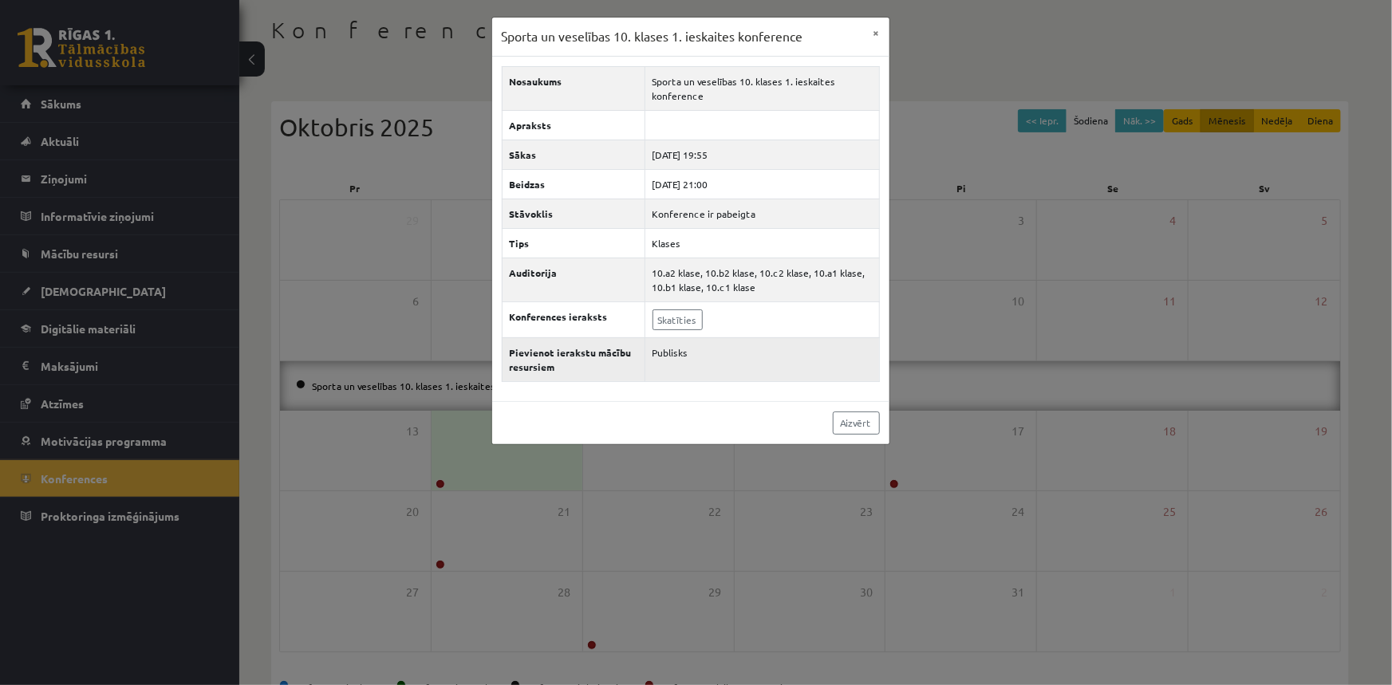
click at [679, 353] on td "Publisks" at bounding box center [761, 359] width 235 height 44
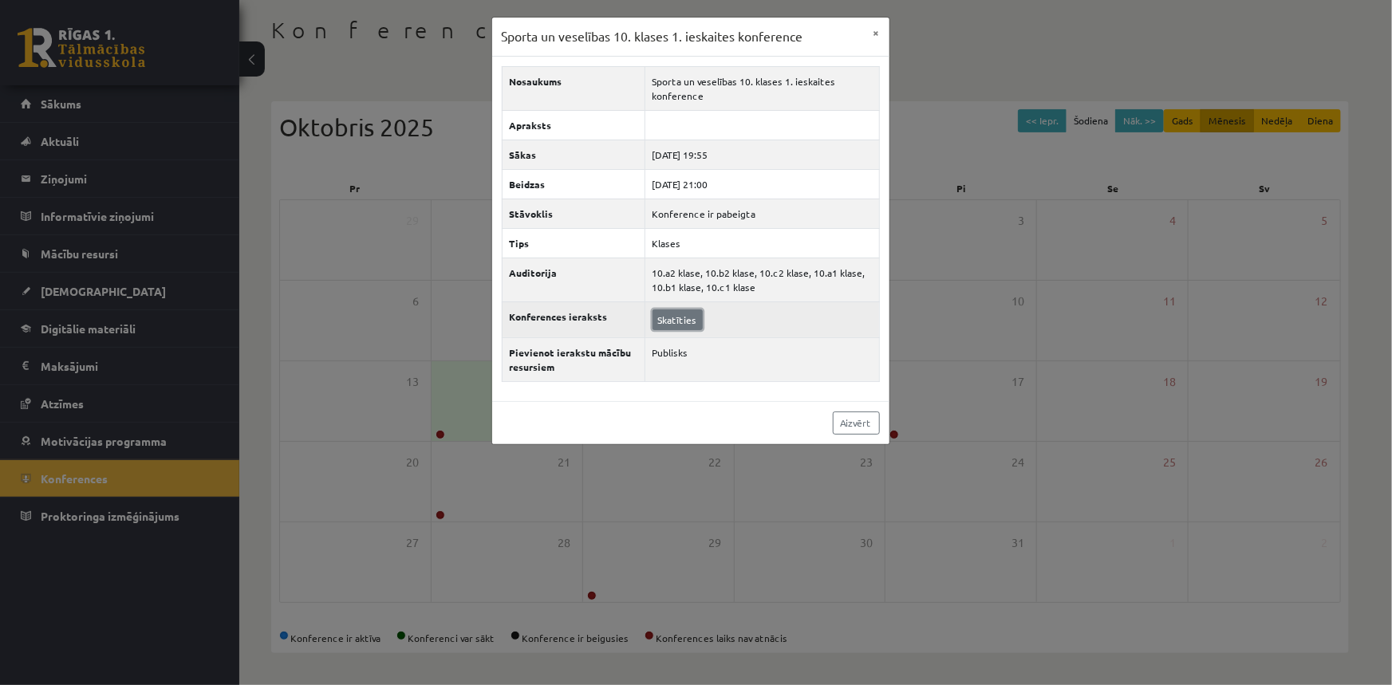
click at [679, 318] on link "Skatīties" at bounding box center [677, 319] width 50 height 21
